Goal: Check status

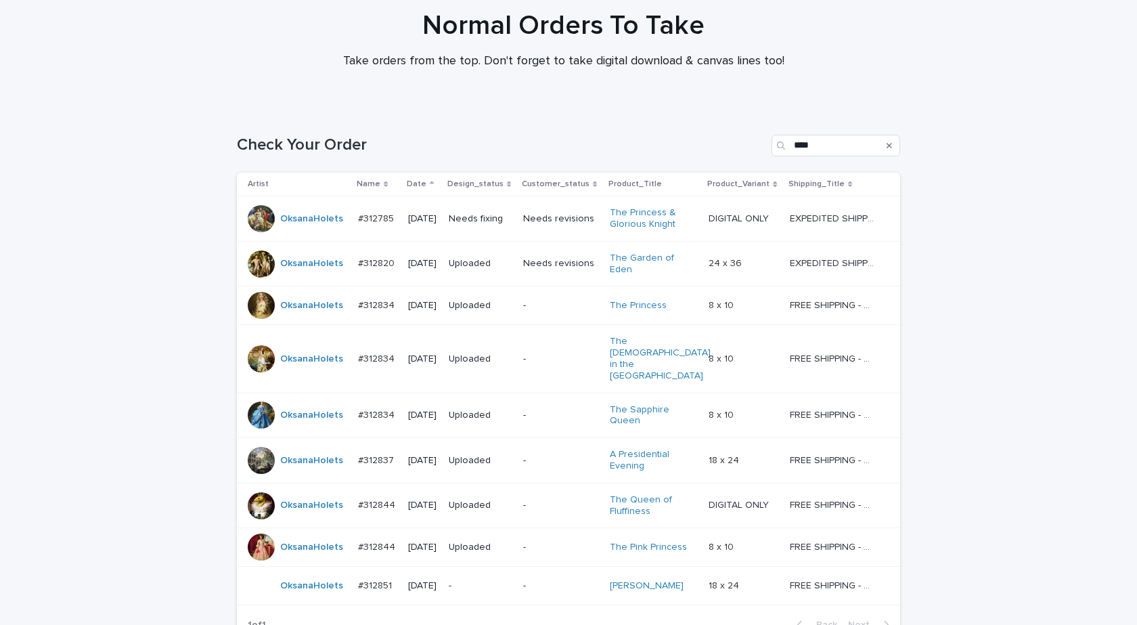
scroll to position [209, 0]
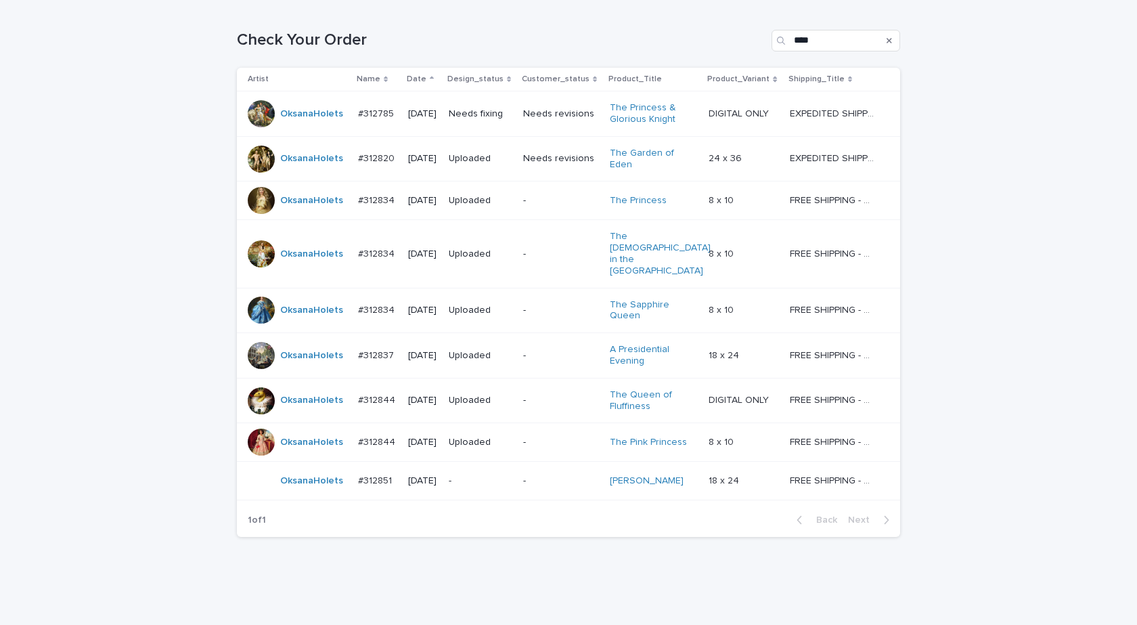
click at [289, 467] on div "OksanaHolets" at bounding box center [298, 480] width 100 height 27
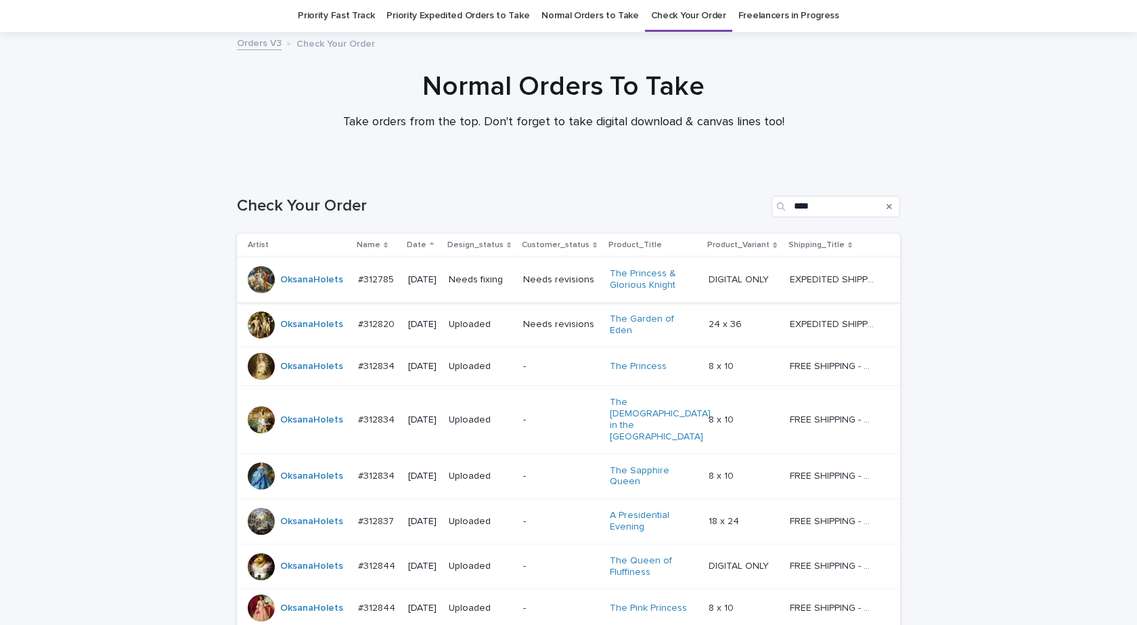
scroll to position [209, 0]
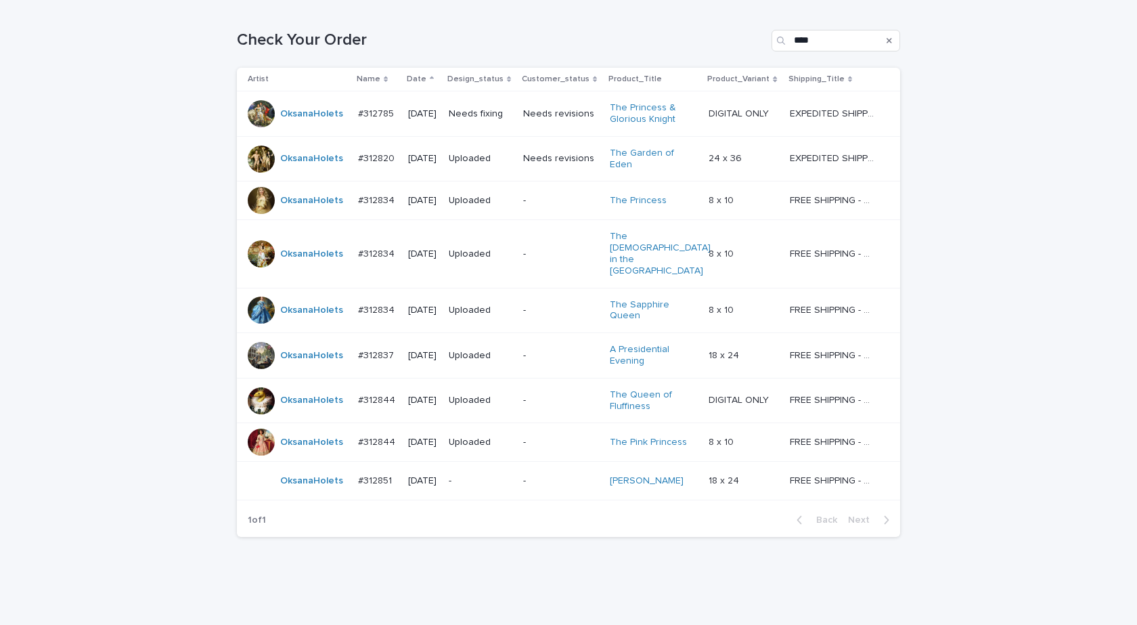
click at [287, 169] on td "OksanaHolets" at bounding box center [295, 158] width 116 height 45
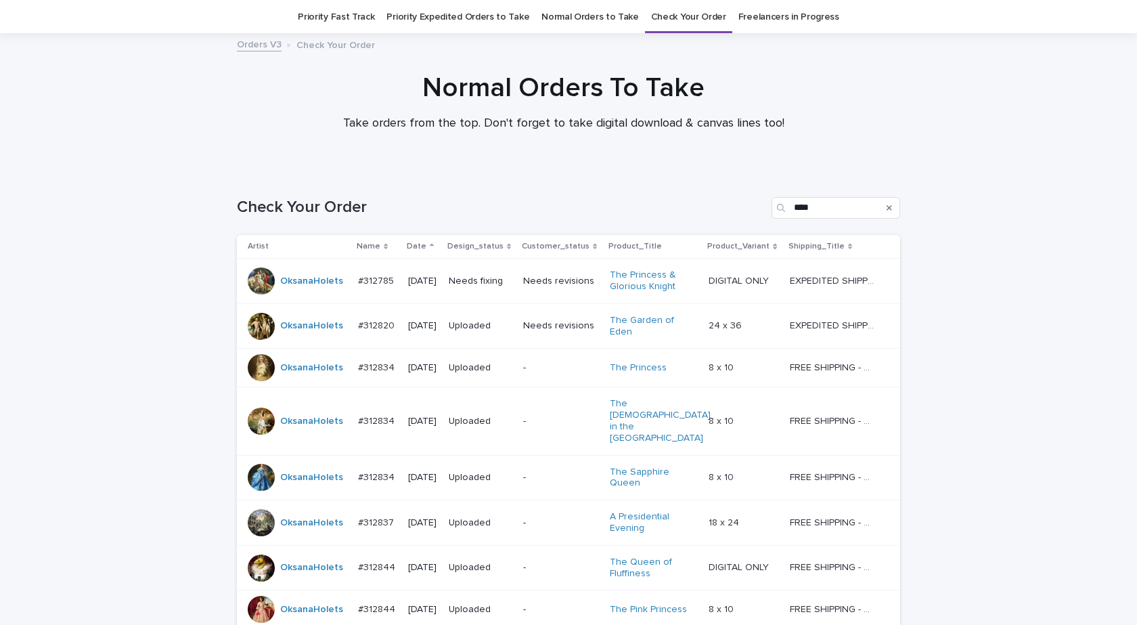
scroll to position [43, 0]
click at [281, 367] on div "OksanaHolets" at bounding box center [311, 366] width 63 height 22
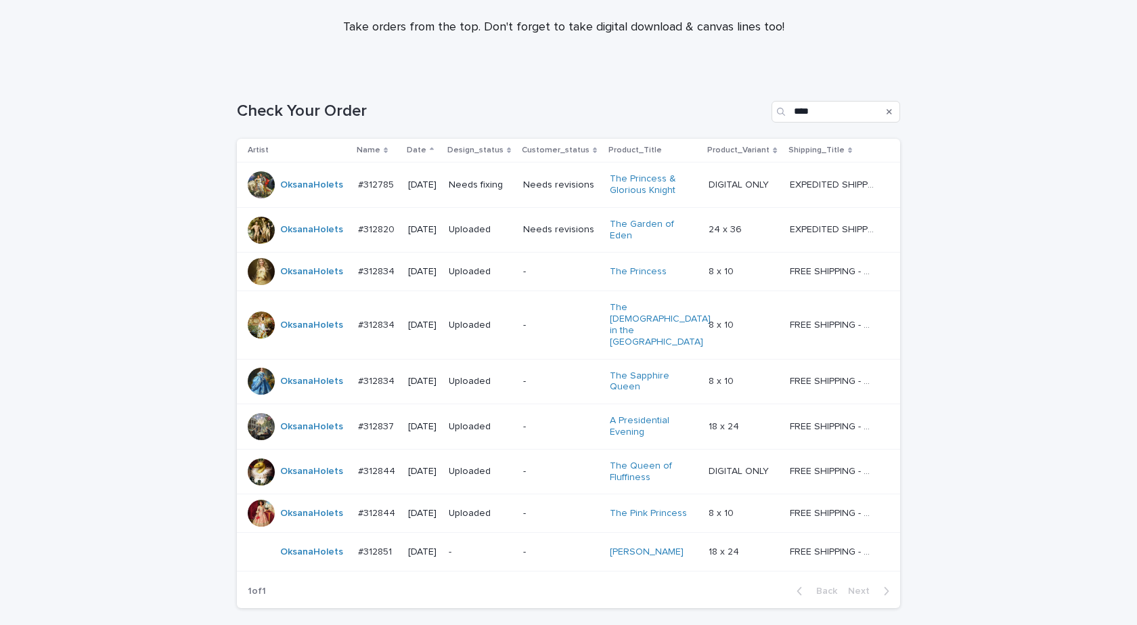
scroll to position [209, 0]
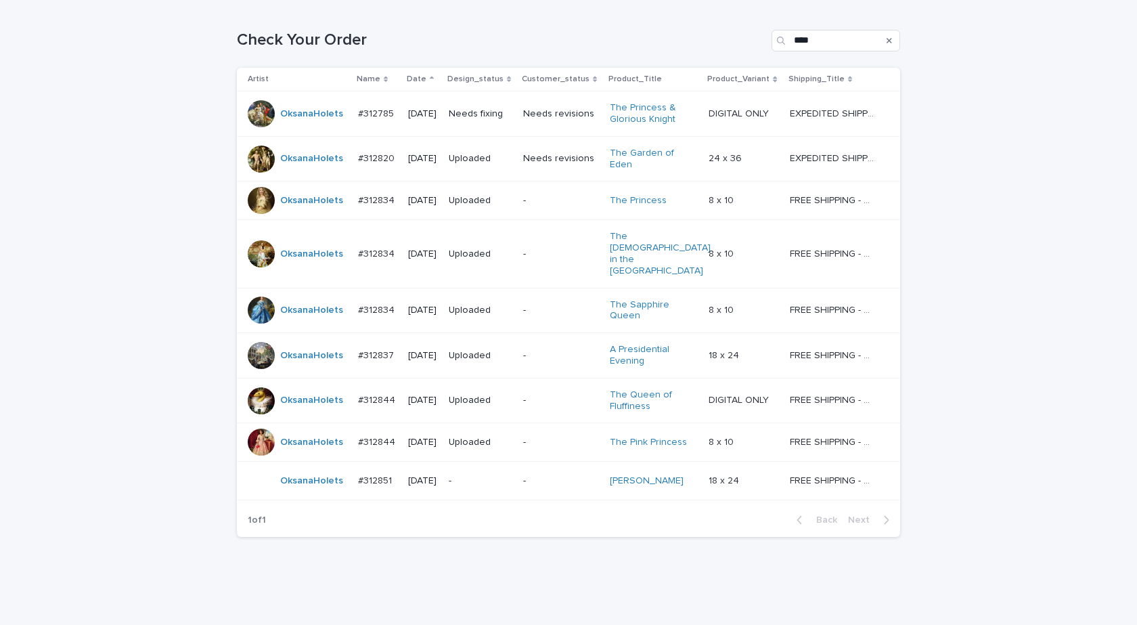
click at [319, 386] on td "OksanaHolets" at bounding box center [295, 400] width 116 height 45
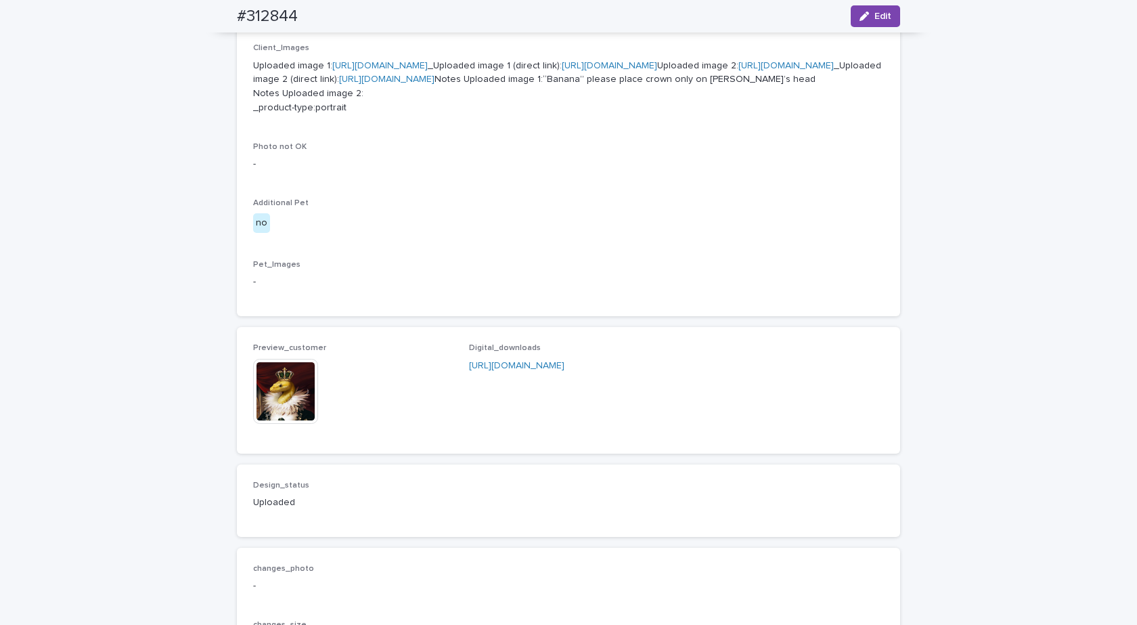
scroll to position [745, 0]
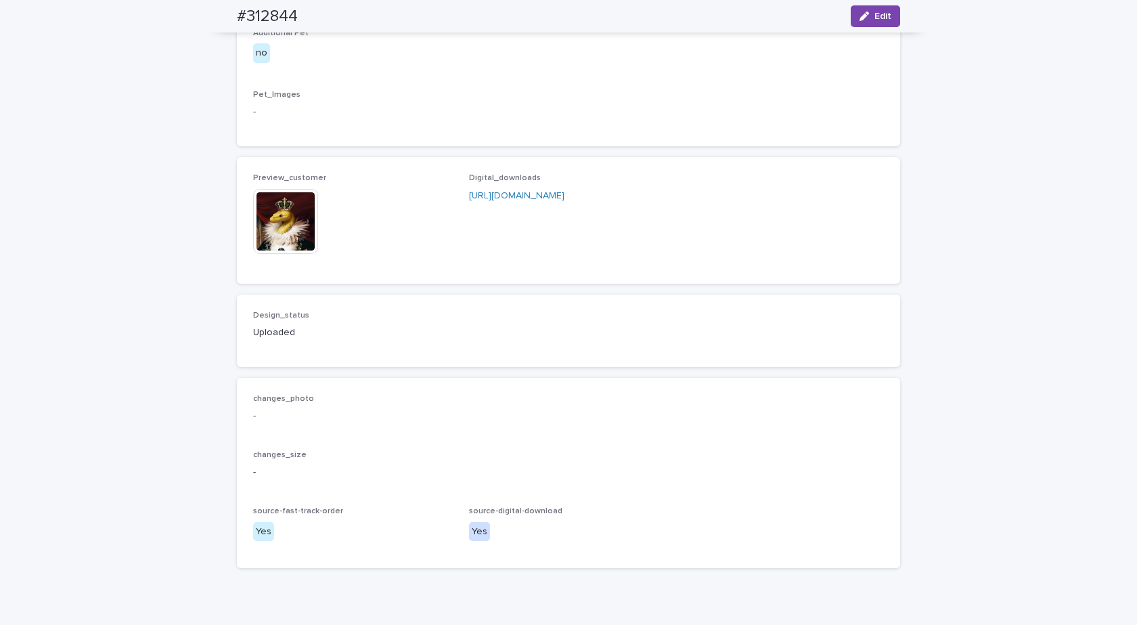
click at [268, 254] on img at bounding box center [285, 221] width 65 height 65
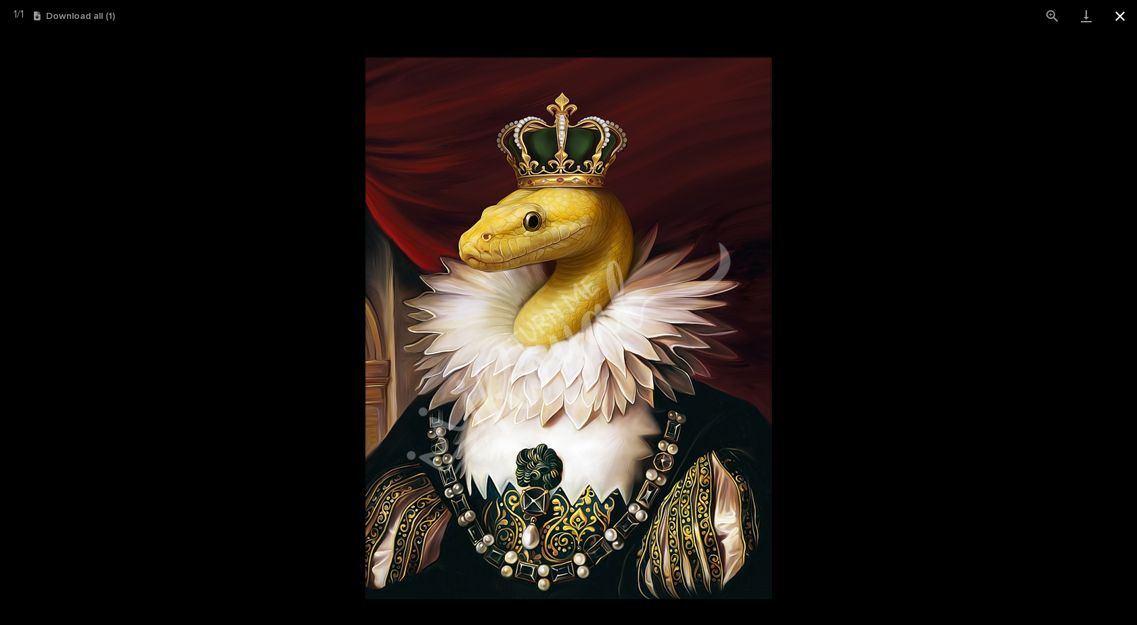
click at [1131, 16] on button "Close gallery" at bounding box center [1120, 16] width 34 height 32
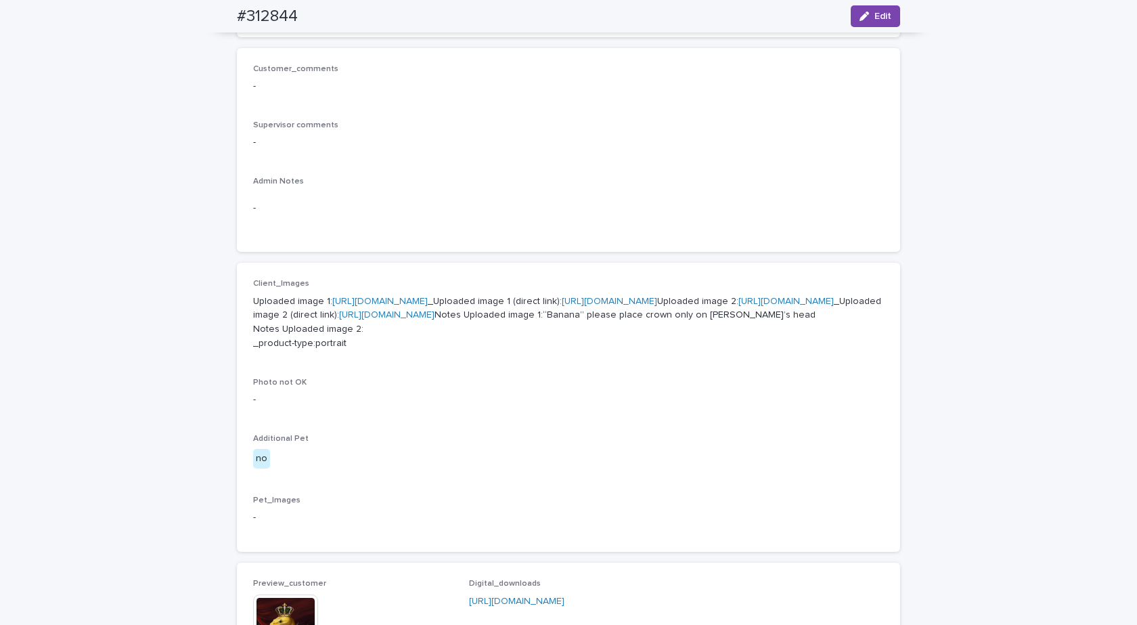
scroll to position [338, 0]
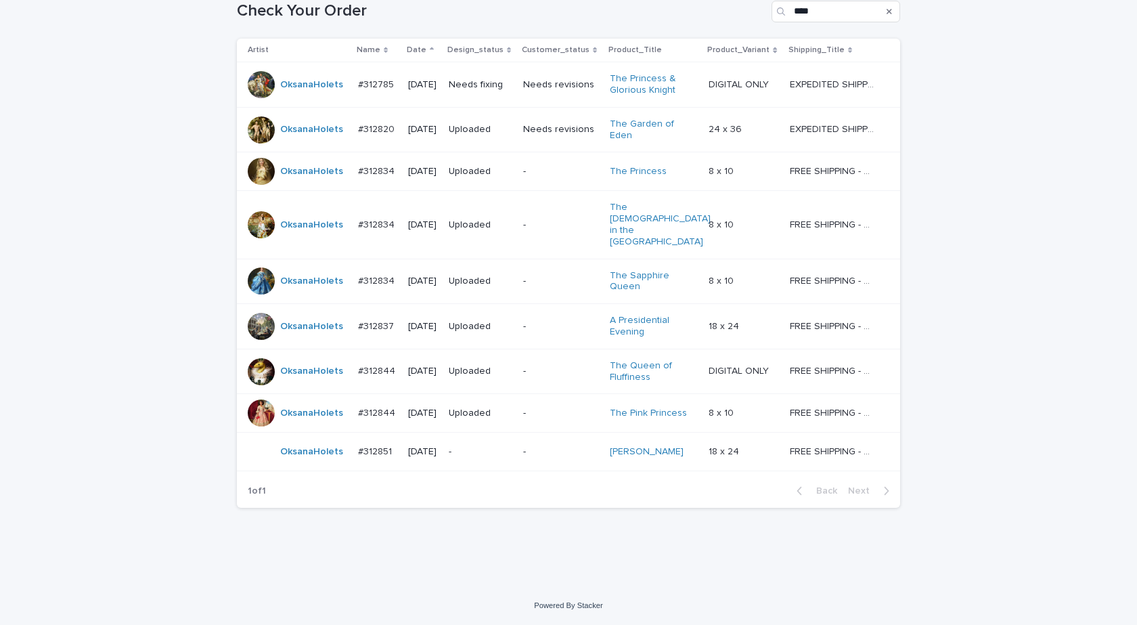
scroll to position [43, 0]
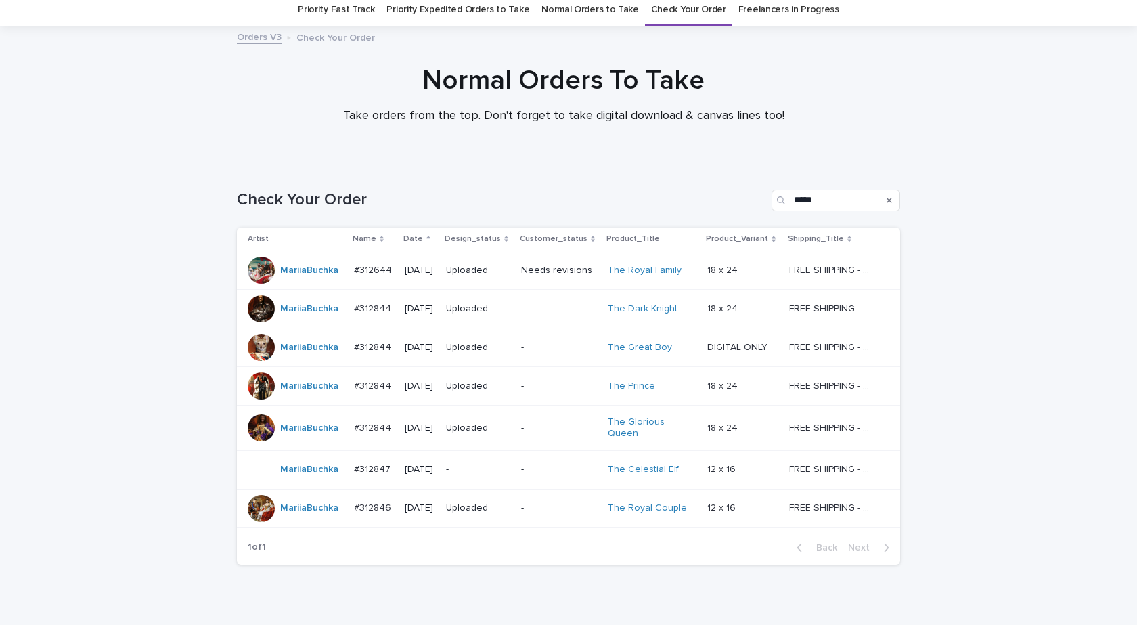
scroll to position [100, 0]
